Goal: Task Accomplishment & Management: Complete application form

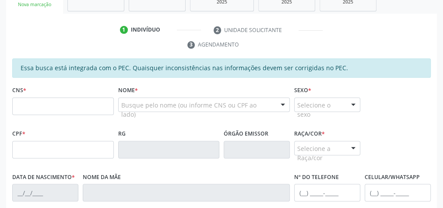
scroll to position [159, 0]
drag, startPoint x: 184, startPoint y: 76, endPoint x: 382, endPoint y: 31, distance: 203.1
click at [382, 31] on ul "1 Indivíduo 2 Unidade solicitante 3 Agendamento" at bounding box center [221, 37] width 431 height 29
click at [384, 106] on div "CNS * Nome * Busque pelo nome (ou informe CNS ou CPF ao lado) Nenhum resultado …" at bounding box center [221, 105] width 423 height 43
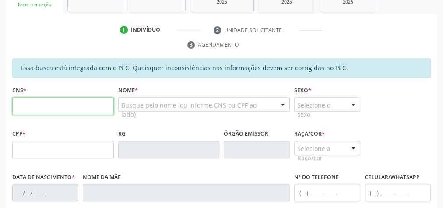
click at [60, 108] on input "text" at bounding box center [63, 106] width 102 height 18
type input "700 8054 2892 9380"
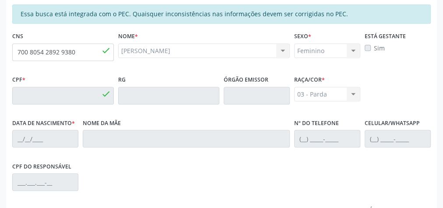
type input "081.350.424-42"
type input "05/04/1978"
type input "Maria Benedita Lins dos Santos"
type input "(82) 99187-0999"
type input "09"
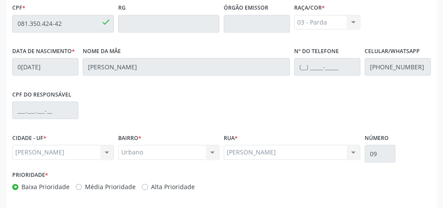
scroll to position [318, 0]
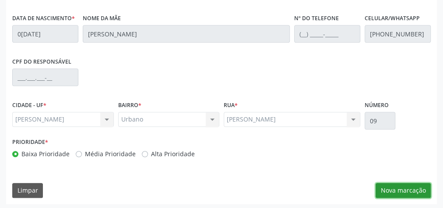
click at [418, 189] on button "Nova marcação" at bounding box center [403, 190] width 55 height 15
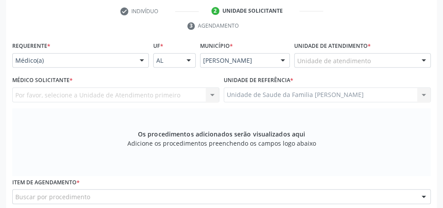
scroll to position [177, 0]
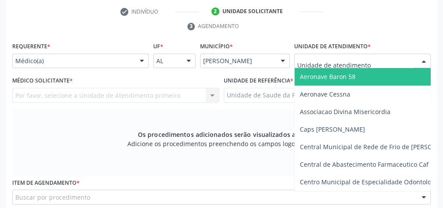
click at [424, 56] on div at bounding box center [423, 61] width 13 height 15
click at [366, 60] on input "text" at bounding box center [355, 66] width 116 height 18
click at [141, 60] on div at bounding box center [141, 61] width 13 height 15
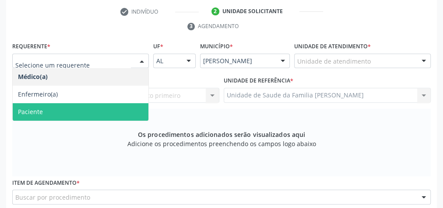
click at [54, 109] on span "Paciente" at bounding box center [81, 112] width 136 height 18
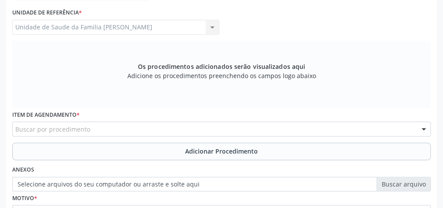
scroll to position [247, 0]
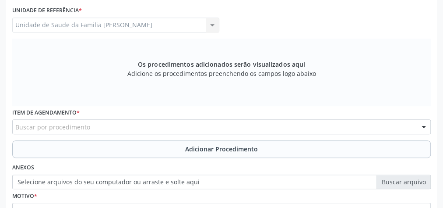
click at [109, 127] on div "Buscar por procedimento" at bounding box center [221, 126] width 419 height 15
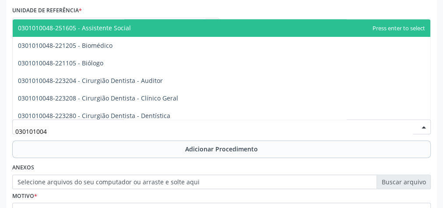
type input "0301010048"
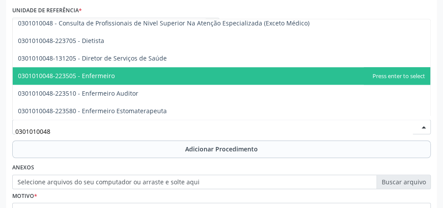
scroll to position [420, 0]
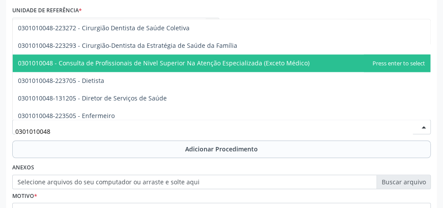
click at [133, 64] on span "0301010048 - Consulta de Profissionais de Nivel Superior Na Atenção Especializa…" at bounding box center [164, 63] width 292 height 8
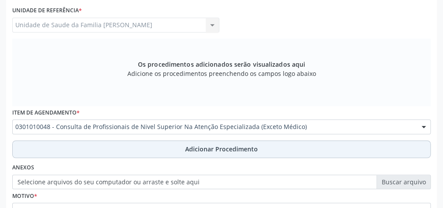
click at [220, 145] on span "Adicionar Procedimento" at bounding box center [221, 148] width 73 height 9
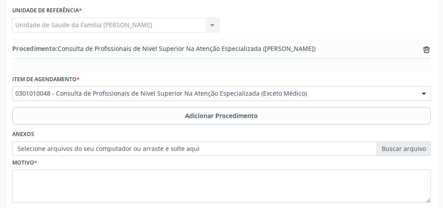
scroll to position [283, 0]
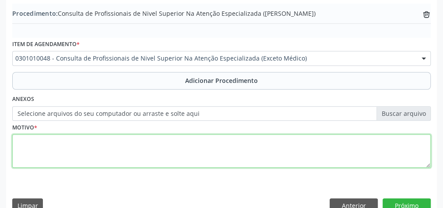
click at [200, 148] on textarea at bounding box center [221, 150] width 419 height 33
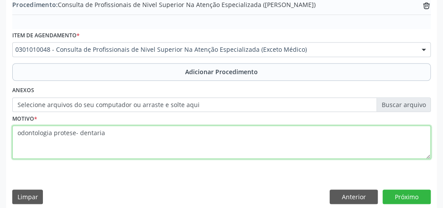
scroll to position [298, 0]
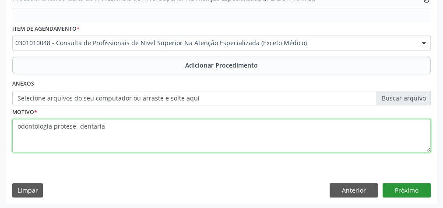
type textarea "odontologia protese- dentaria"
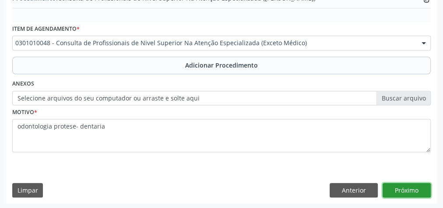
click at [414, 185] on button "Próximo" at bounding box center [407, 190] width 48 height 15
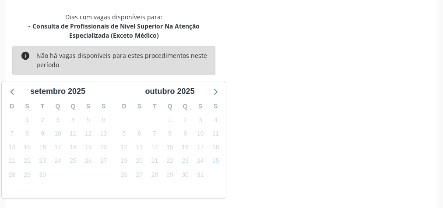
scroll to position [241, 0]
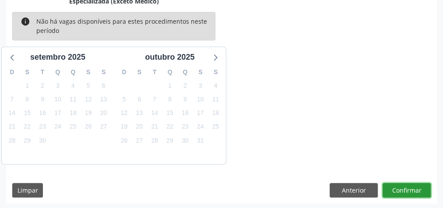
click at [414, 185] on button "Confirmar" at bounding box center [407, 190] width 48 height 15
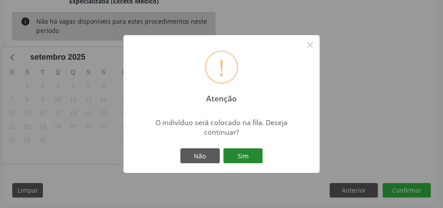
click at [236, 154] on button "Sim" at bounding box center [242, 155] width 39 height 15
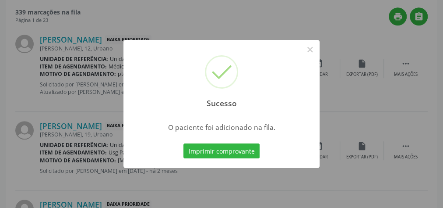
scroll to position [93, 0]
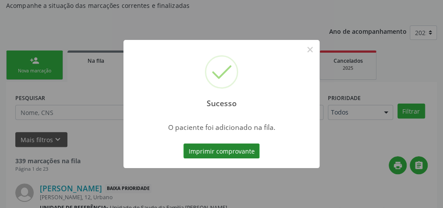
click at [237, 153] on button "Imprimir comprovante" at bounding box center [222, 150] width 76 height 15
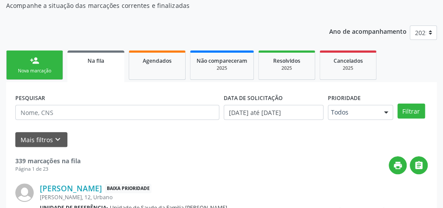
click at [43, 55] on link "person_add Nova marcação" at bounding box center [34, 64] width 57 height 29
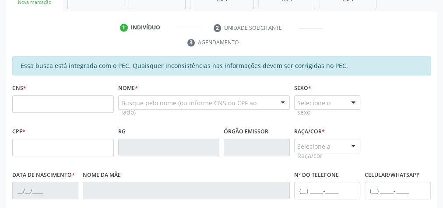
scroll to position [163, 0]
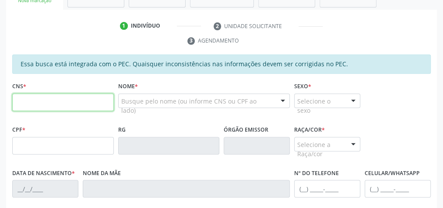
click at [71, 96] on input "text" at bounding box center [63, 102] width 102 height 18
type input "700 0045 1321 3609"
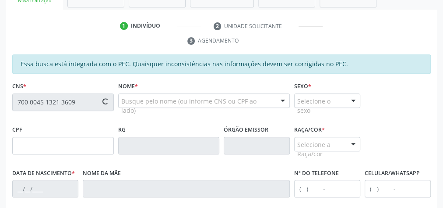
type input "103.145.424-18"
type input "06/07/1992"
type input "Maria Francisca de Cavalho"
type input "(82) 99130-2937"
type input "21"
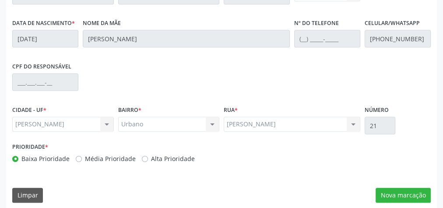
scroll to position [318, 0]
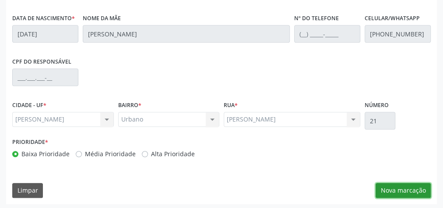
click at [386, 186] on button "Nova marcação" at bounding box center [403, 190] width 55 height 15
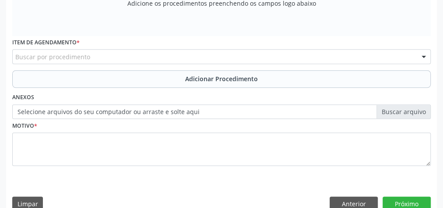
scroll to position [177, 0]
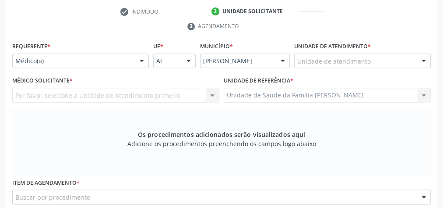
click at [212, 90] on div "Por favor, selecione a Unidade de Atendimento primeiro Nenhum resultado encontr…" at bounding box center [115, 95] width 207 height 15
click at [208, 92] on div "Por favor, selecione a Unidade de Atendimento primeiro Nenhum resultado encontr…" at bounding box center [115, 95] width 207 height 15
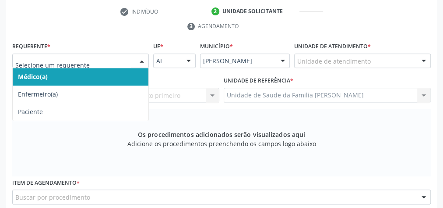
click at [145, 57] on div at bounding box center [141, 61] width 13 height 15
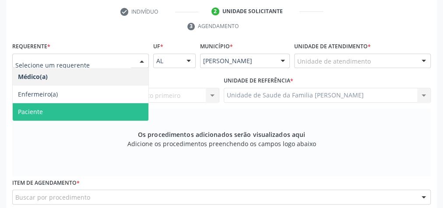
click at [45, 118] on span "Paciente" at bounding box center [81, 112] width 136 height 18
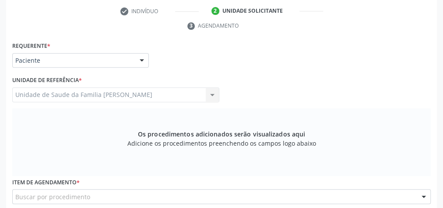
scroll to position [283, 0]
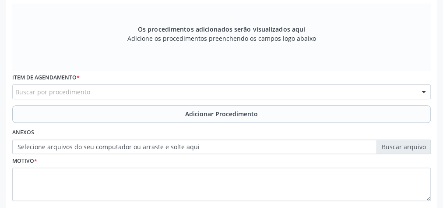
click at [141, 93] on div "Buscar por procedimento" at bounding box center [221, 91] width 419 height 15
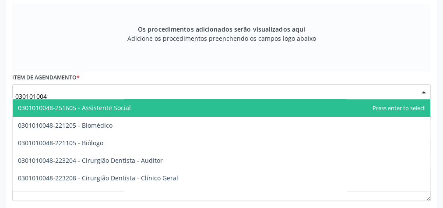
type input "0301010048"
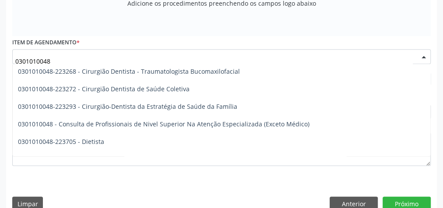
scroll to position [420, 0]
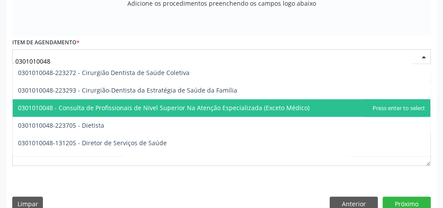
click at [140, 104] on span "0301010048 - Consulta de Profissionais de Nivel Superior Na Atenção Especializa…" at bounding box center [164, 107] width 292 height 8
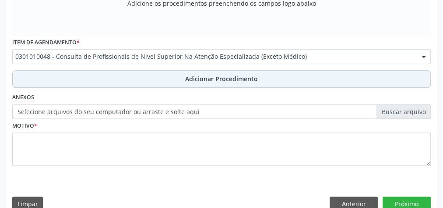
click at [197, 80] on span "Adicionar Procedimento" at bounding box center [221, 78] width 73 height 9
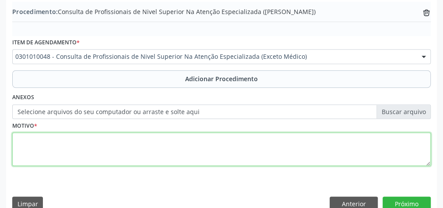
click at [137, 148] on textarea at bounding box center [221, 148] width 419 height 33
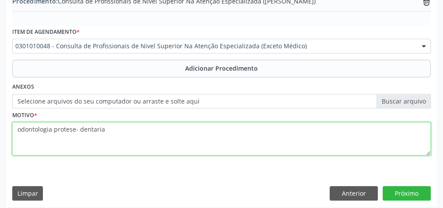
scroll to position [298, 0]
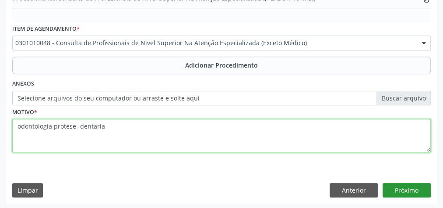
type textarea "odontologia protese- dentaria"
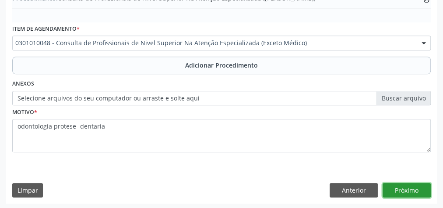
click at [402, 186] on button "Próximo" at bounding box center [407, 190] width 48 height 15
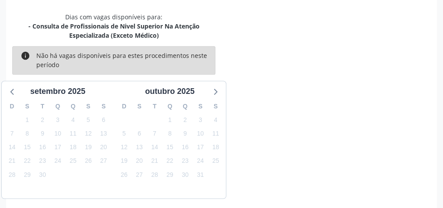
scroll to position [241, 0]
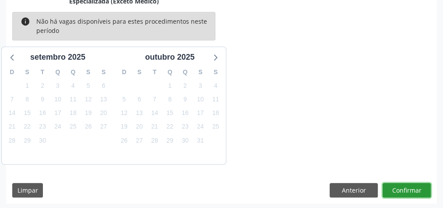
click at [402, 186] on button "Confirmar" at bounding box center [407, 190] width 48 height 15
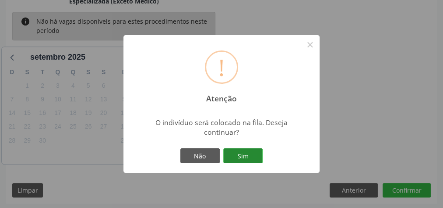
click at [250, 152] on button "Sim" at bounding box center [242, 155] width 39 height 15
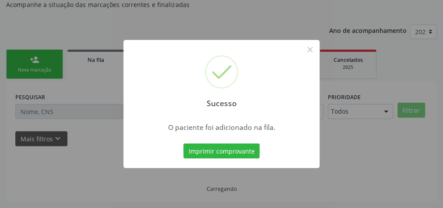
scroll to position [93, 0]
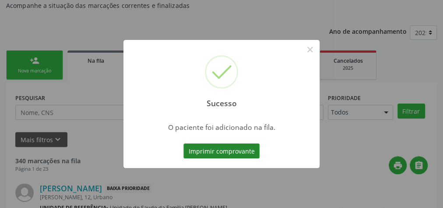
click at [240, 152] on button "Imprimir comprovante" at bounding box center [222, 150] width 76 height 15
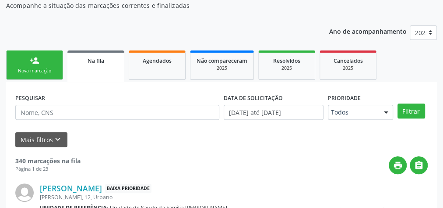
click at [31, 72] on div "Nova marcação" at bounding box center [35, 70] width 44 height 7
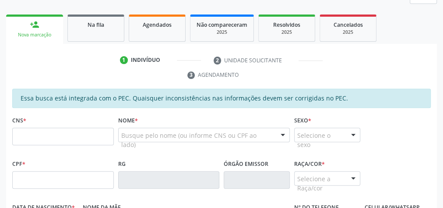
scroll to position [163, 0]
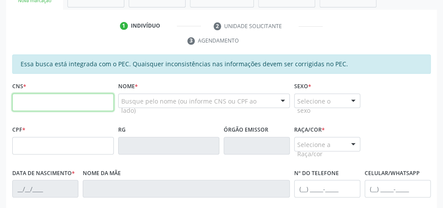
click at [71, 97] on input "text" at bounding box center [63, 102] width 102 height 18
type input "703 4032 1054 6210"
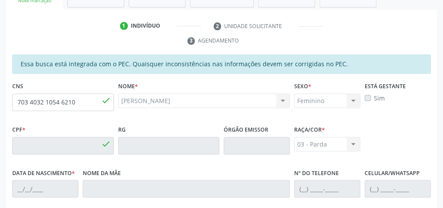
type input "066.601.114-17"
type input "2[DATE]"
type input "[PERSON_NAME]"
type input "[PHONE_NUMBER]"
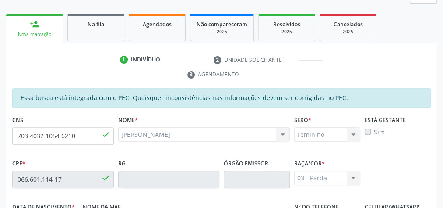
scroll to position [72, 0]
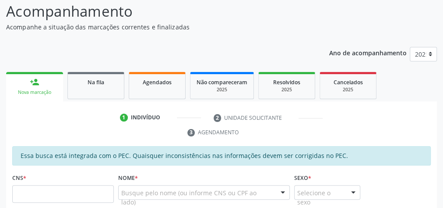
scroll to position [106, 0]
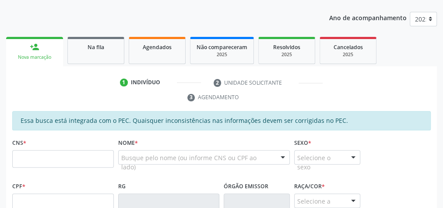
click at [53, 161] on input "text" at bounding box center [63, 159] width 102 height 18
type input "707 4060 4280 0173"
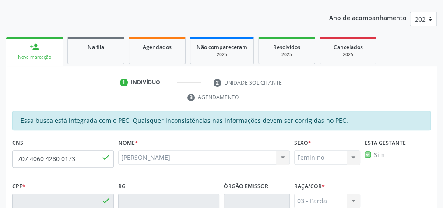
type input "103.050.234-03"
type input "2[DATE]"
type input "[PERSON_NAME]"
type input "[PHONE_NUMBER]"
type input "5"
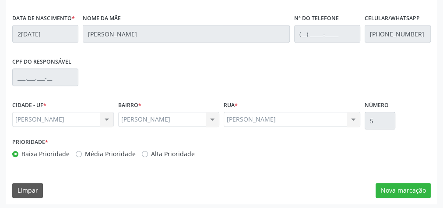
scroll to position [318, 0]
click at [396, 184] on button "Nova marcação" at bounding box center [403, 190] width 55 height 15
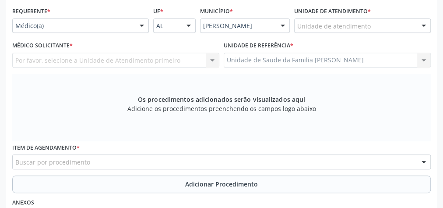
scroll to position [177, 0]
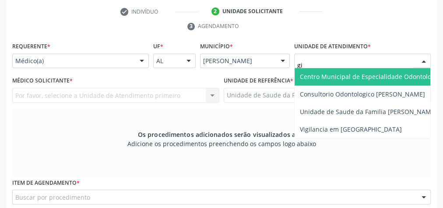
type input "gis"
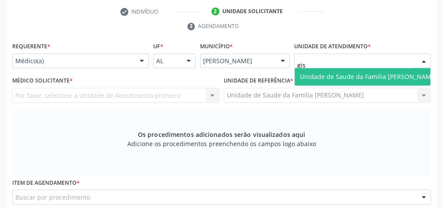
click at [345, 78] on span "Unidade de Saude da Familia [PERSON_NAME]" at bounding box center [368, 76] width 137 height 8
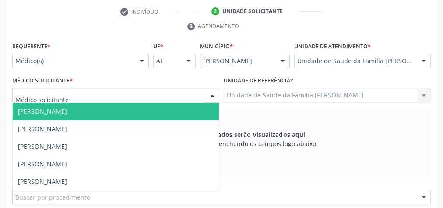
click at [214, 97] on div at bounding box center [212, 95] width 13 height 15
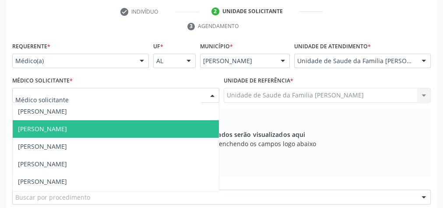
click at [67, 127] on span "[PERSON_NAME]" at bounding box center [42, 128] width 49 height 8
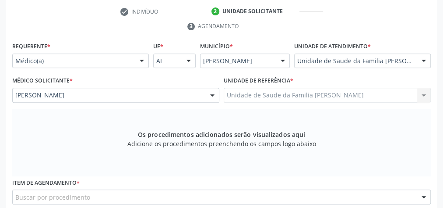
click at [214, 95] on div at bounding box center [212, 95] width 13 height 15
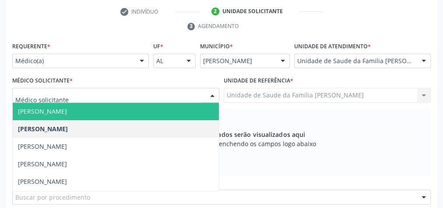
click at [67, 109] on span "[PERSON_NAME]" at bounding box center [42, 111] width 49 height 8
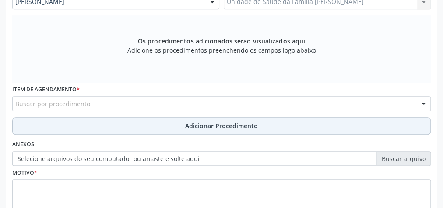
scroll to position [283, 0]
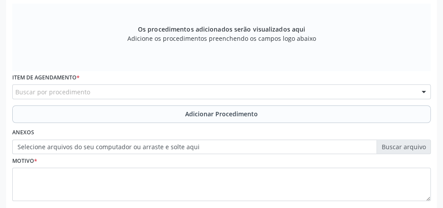
click at [182, 92] on div "Buscar por procedimento" at bounding box center [221, 91] width 419 height 15
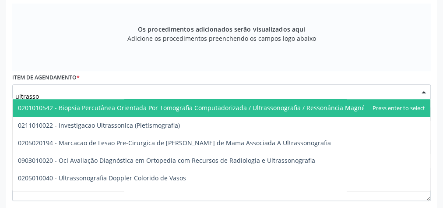
type input "ultrasson"
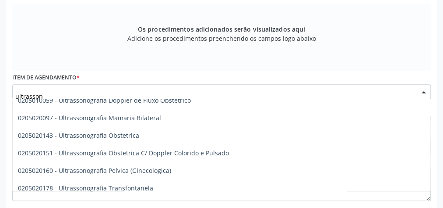
scroll to position [105, 0]
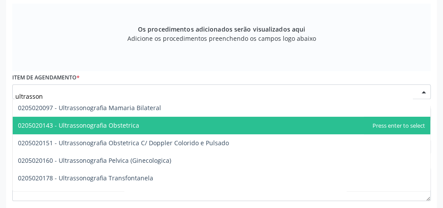
click at [150, 123] on span "0205020143 - Ultrassonografia Obstetrica" at bounding box center [222, 126] width 418 height 18
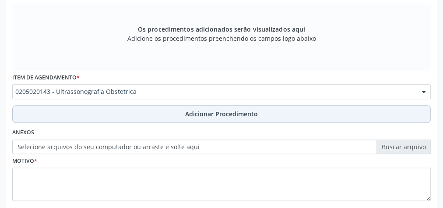
click at [237, 110] on span "Adicionar Procedimento" at bounding box center [221, 113] width 73 height 9
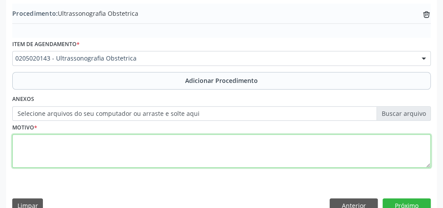
click at [135, 153] on textarea at bounding box center [221, 150] width 419 height 33
type textarea "o"
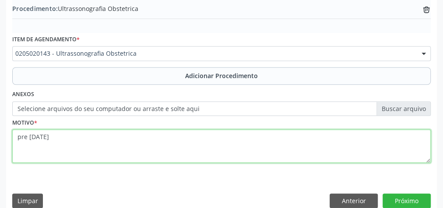
scroll to position [298, 0]
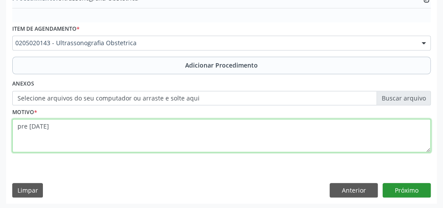
type textarea "pre [DATE]"
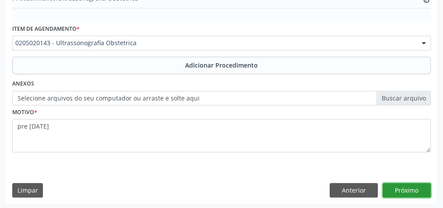
click at [418, 185] on button "Próximo" at bounding box center [407, 190] width 48 height 15
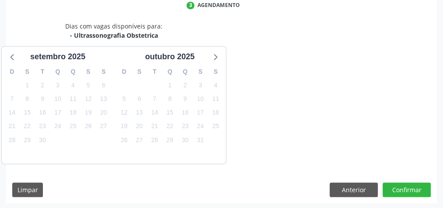
scroll to position [232, 0]
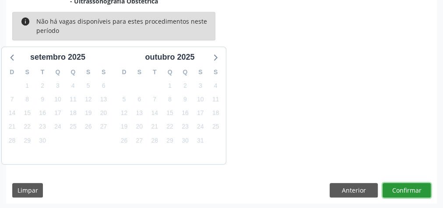
click at [418, 185] on button "Confirmar" at bounding box center [407, 190] width 48 height 15
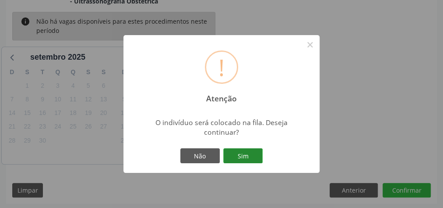
click at [246, 156] on button "Sim" at bounding box center [242, 155] width 39 height 15
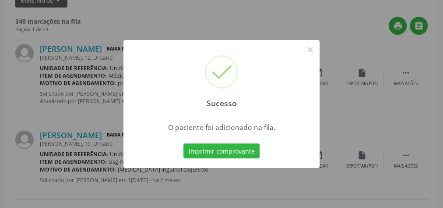
scroll to position [93, 0]
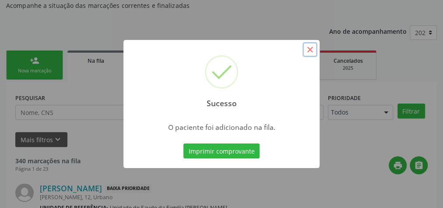
click at [309, 49] on button "×" at bounding box center [310, 49] width 15 height 15
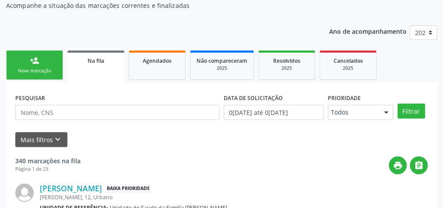
click at [56, 67] on div "Nova marcação" at bounding box center [35, 70] width 44 height 7
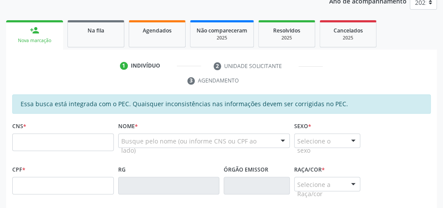
scroll to position [163, 0]
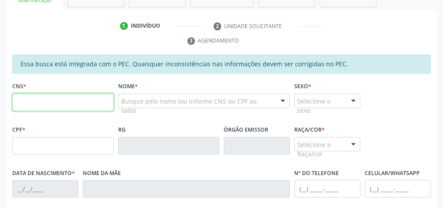
click at [56, 96] on input "text" at bounding box center [63, 102] width 102 height 18
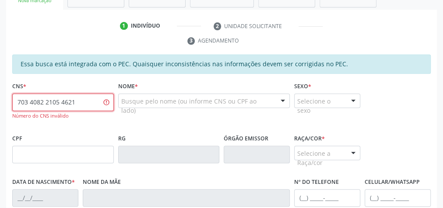
click at [40, 100] on input "703 4082 2105 4621" at bounding box center [63, 102] width 102 height 18
click at [26, 100] on input "703 4022 1054 621" at bounding box center [63, 102] width 102 height 18
click at [26, 99] on input "704 0221 0546 210" at bounding box center [63, 102] width 102 height 18
type input "7"
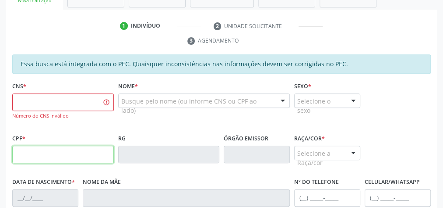
click at [76, 151] on input "text" at bounding box center [63, 154] width 102 height 18
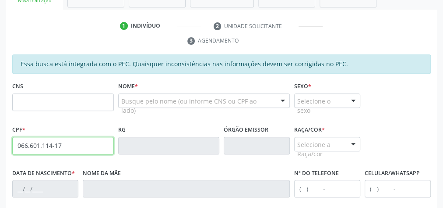
type input "066.601.114-17"
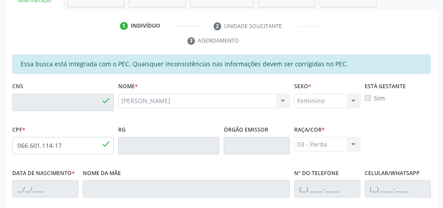
type input "703 4032 1054 6210"
type input "2[DATE]"
type input "[PERSON_NAME]"
type input "[PHONE_NUMBER]"
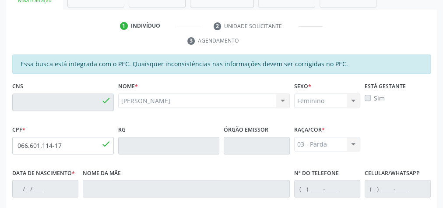
type input "6"
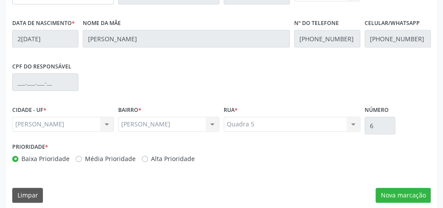
scroll to position [318, 0]
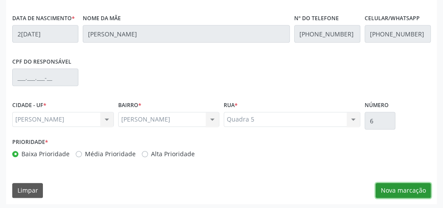
click at [413, 185] on button "Nova marcação" at bounding box center [403, 190] width 55 height 15
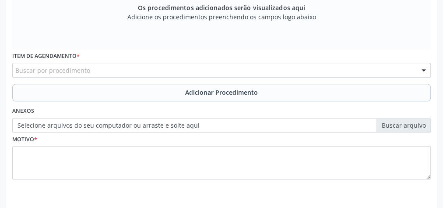
scroll to position [177, 0]
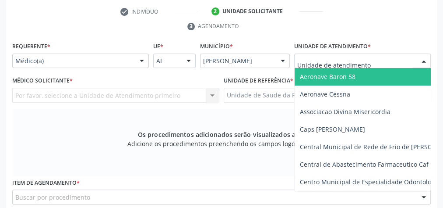
click at [413, 56] on div at bounding box center [362, 60] width 137 height 15
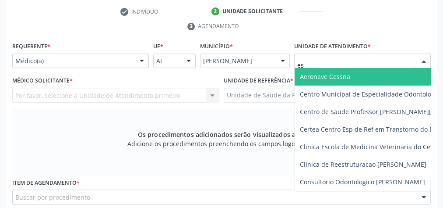
type input "est"
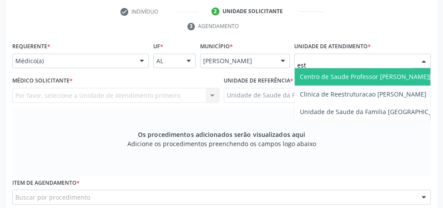
click at [400, 69] on span "Centro de Saude Professor [PERSON_NAME][GEOGRAPHIC_DATA]" at bounding box center [395, 77] width 201 height 18
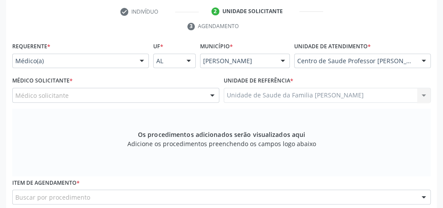
click at [195, 97] on div "Médico solicitante" at bounding box center [115, 95] width 207 height 15
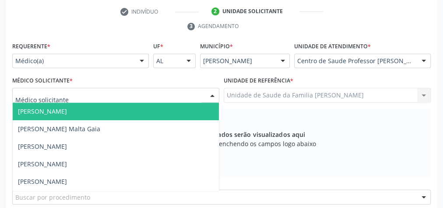
type input "j"
type input "ess"
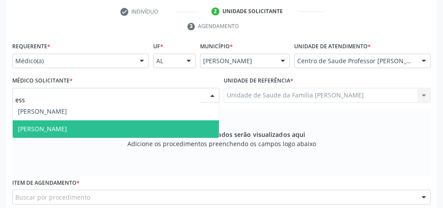
click at [67, 128] on span "[PERSON_NAME]" at bounding box center [42, 128] width 49 height 8
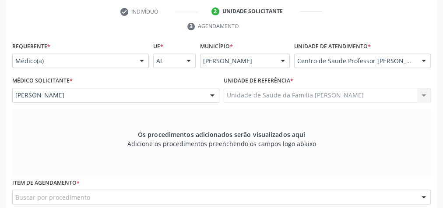
scroll to position [283, 0]
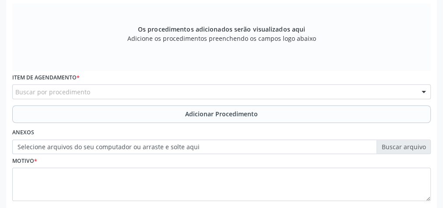
click at [199, 88] on div "Buscar por procedimento" at bounding box center [221, 91] width 419 height 15
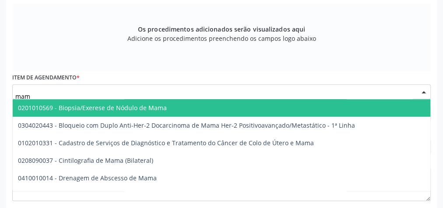
type input "mamo"
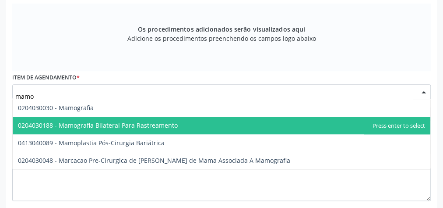
click at [94, 118] on span "0204030188 - Mamografia Bilateral Para Rastreamento" at bounding box center [222, 126] width 418 height 18
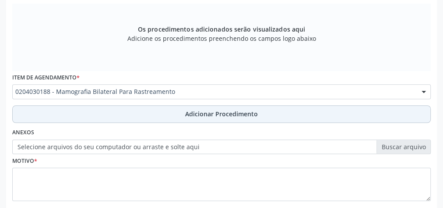
click at [214, 110] on span "Adicionar Procedimento" at bounding box center [221, 113] width 73 height 9
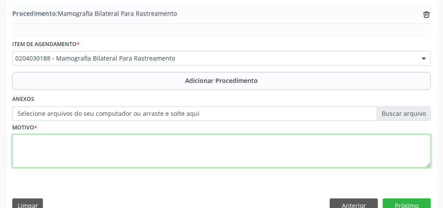
click at [67, 145] on textarea at bounding box center [221, 150] width 419 height 33
click at [23, 140] on textarea "ratreamento complementar- mamas densas" at bounding box center [221, 150] width 419 height 33
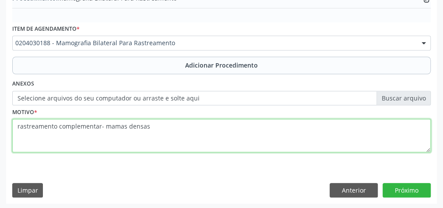
type textarea "rastreamento complementar- mamas densas"
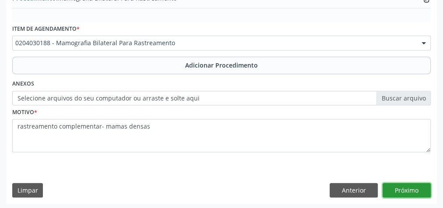
click at [422, 183] on button "Próximo" at bounding box center [407, 190] width 48 height 15
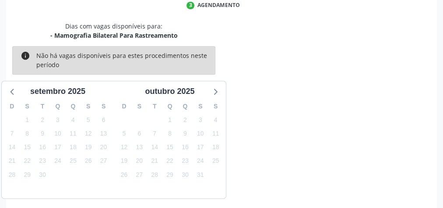
scroll to position [232, 0]
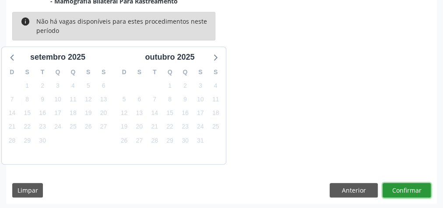
click at [409, 188] on button "Confirmar" at bounding box center [407, 190] width 48 height 15
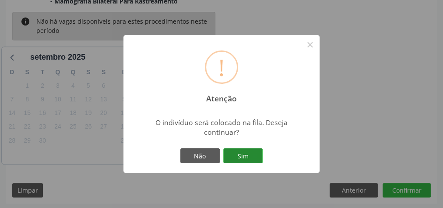
click at [251, 154] on button "Sim" at bounding box center [242, 155] width 39 height 15
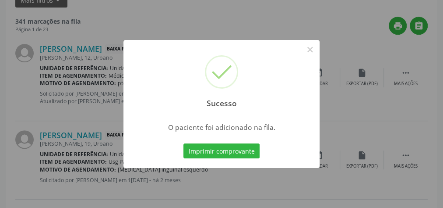
scroll to position [93, 0]
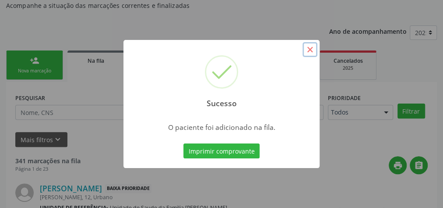
click at [313, 48] on button "×" at bounding box center [310, 49] width 15 height 15
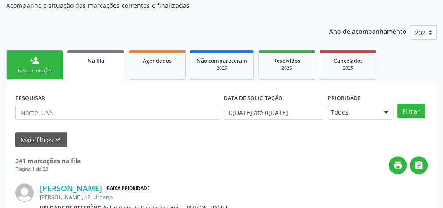
click at [53, 67] on div "Nova marcação" at bounding box center [35, 70] width 44 height 7
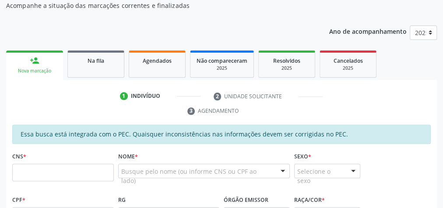
click at [72, 173] on input "text" at bounding box center [63, 172] width 102 height 18
click at [107, 64] on div "Na fila" at bounding box center [96, 60] width 44 height 9
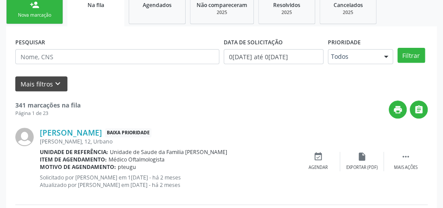
scroll to position [163, 0]
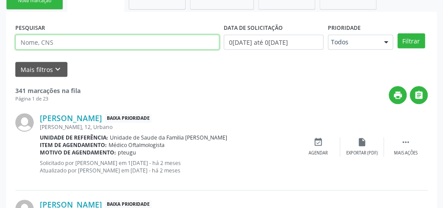
drag, startPoint x: 64, startPoint y: 42, endPoint x: 77, endPoint y: 49, distance: 14.7
click at [64, 42] on input "text" at bounding box center [117, 42] width 204 height 15
type input "[PERSON_NAME]"
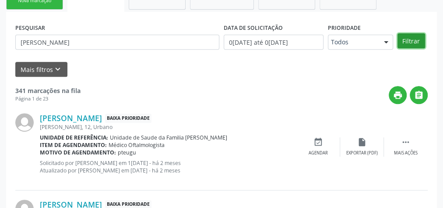
click at [417, 40] on button "Filtrar" at bounding box center [412, 40] width 28 height 15
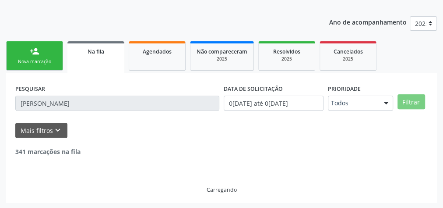
scroll to position [74, 0]
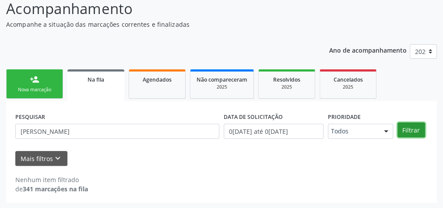
click at [409, 129] on button "Filtrar" at bounding box center [412, 129] width 28 height 15
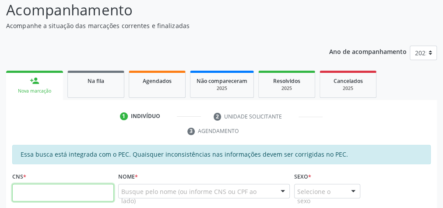
scroll to position [73, 0]
click at [95, 82] on span "Na fila" at bounding box center [96, 80] width 17 height 7
click at [97, 87] on link "Na fila" at bounding box center [95, 84] width 57 height 27
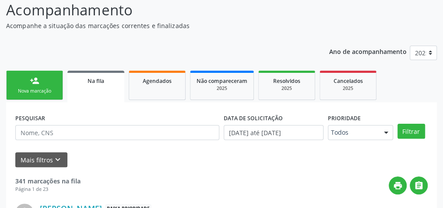
scroll to position [102, 0]
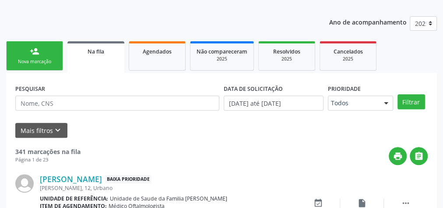
click at [100, 51] on span "Na fila" at bounding box center [96, 51] width 17 height 7
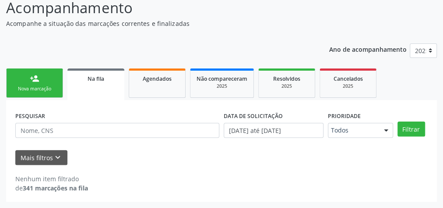
scroll to position [74, 0]
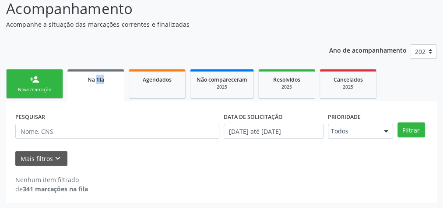
click at [100, 51] on div "Ano de acompanhamento 2025 person_add Nova marcação Na fila Agendados Não compa…" at bounding box center [221, 120] width 431 height 165
click at [96, 79] on span "Na fila" at bounding box center [96, 79] width 17 height 7
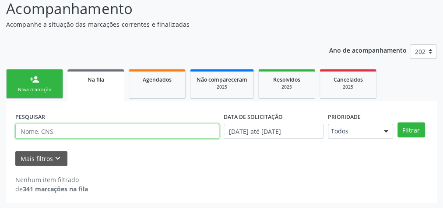
click at [107, 132] on input "text" at bounding box center [117, 131] width 204 height 15
type input "[PERSON_NAME]"
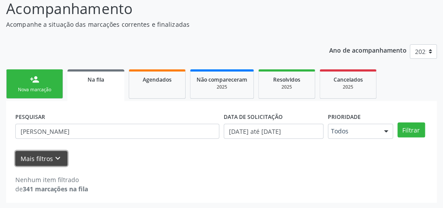
click at [41, 160] on button "Mais filtros keyboard_arrow_down" at bounding box center [41, 158] width 52 height 15
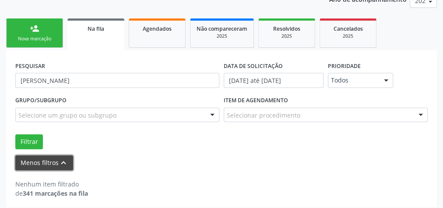
scroll to position [128, 0]
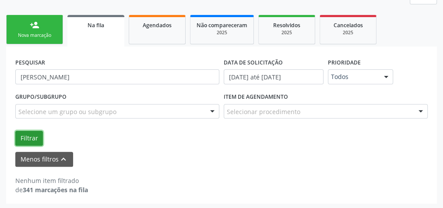
click at [32, 135] on button "Filtrar" at bounding box center [29, 138] width 28 height 15
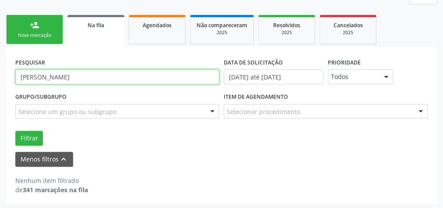
click at [73, 78] on input "[PERSON_NAME]" at bounding box center [117, 76] width 204 height 15
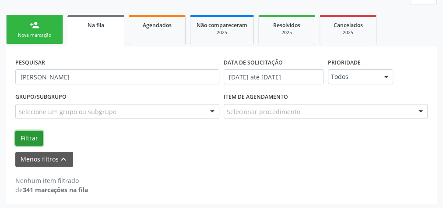
click at [26, 135] on button "Filtrar" at bounding box center [29, 138] width 28 height 15
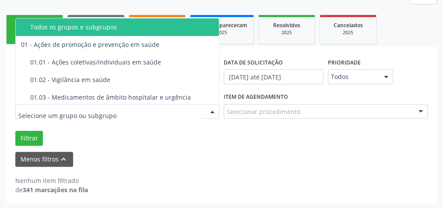
click at [214, 110] on div at bounding box center [212, 111] width 13 height 15
click at [173, 140] on div "Filtrar" at bounding box center [221, 138] width 417 height 15
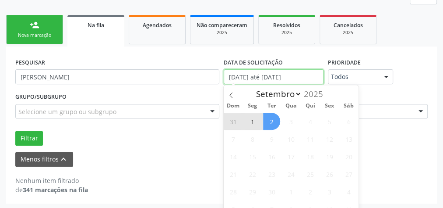
click at [231, 78] on input "0[DATE] até 0[DATE]" at bounding box center [274, 76] width 100 height 15
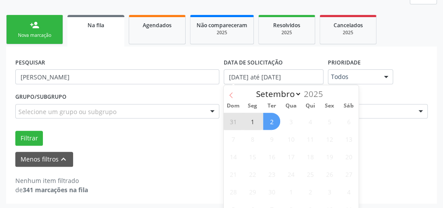
click at [229, 95] on icon at bounding box center [231, 95] width 6 height 6
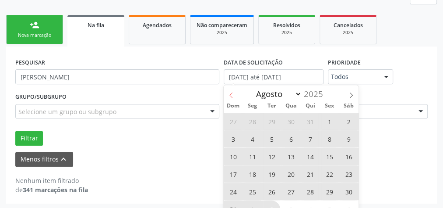
click at [229, 95] on icon at bounding box center [231, 95] width 6 height 6
select select "5"
click at [254, 120] on span "2" at bounding box center [252, 121] width 17 height 17
type input "02/06/2025"
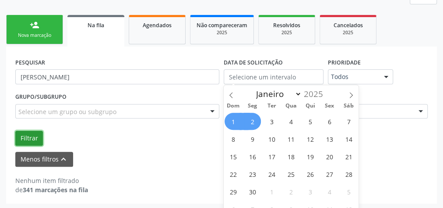
click at [32, 135] on button "Filtrar" at bounding box center [29, 138] width 28 height 15
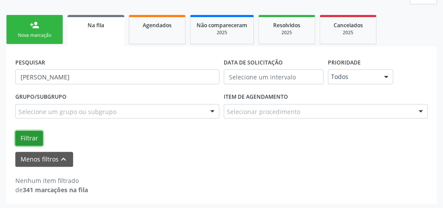
click at [30, 135] on button "Filtrar" at bounding box center [29, 138] width 28 height 15
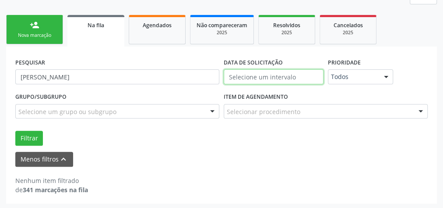
click at [244, 72] on input "text" at bounding box center [274, 76] width 100 height 15
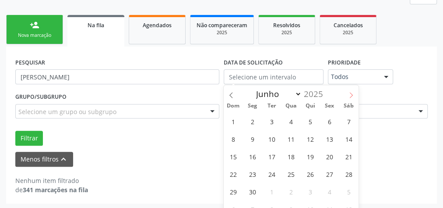
click at [355, 94] on span at bounding box center [351, 92] width 15 height 15
select select "6"
click at [276, 117] on span "1" at bounding box center [271, 121] width 17 height 17
type input "01/07/2025"
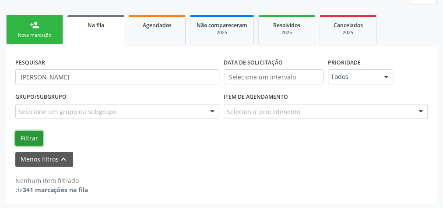
click at [35, 137] on button "Filtrar" at bounding box center [29, 138] width 28 height 15
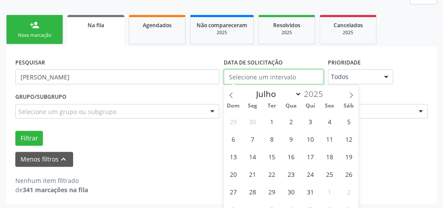
click at [288, 79] on input "text" at bounding box center [274, 76] width 100 height 15
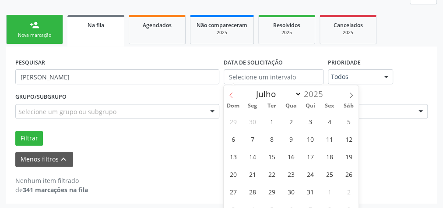
click at [228, 95] on icon at bounding box center [231, 95] width 6 height 6
click at [350, 91] on span at bounding box center [351, 92] width 15 height 15
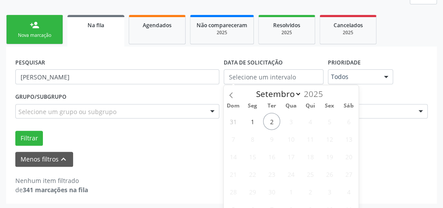
click at [234, 100] on div "Dom Seg Ter Qua Qui Sex Sáb" at bounding box center [291, 106] width 135 height 12
click at [232, 96] on icon at bounding box center [231, 95] width 6 height 6
select select "7"
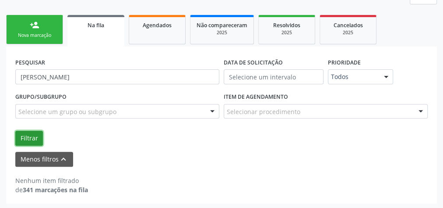
click at [27, 134] on button "Filtrar" at bounding box center [29, 138] width 28 height 15
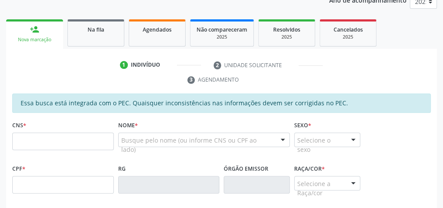
scroll to position [124, 0]
click at [3, 45] on div "Acompanhamento Acompanhe a situação das marcações correntes e finalizadas Relat…" at bounding box center [221, 169] width 443 height 467
click at [23, 42] on link "person_add Nova marcação" at bounding box center [34, 33] width 57 height 29
